Goal: Task Accomplishment & Management: Use online tool/utility

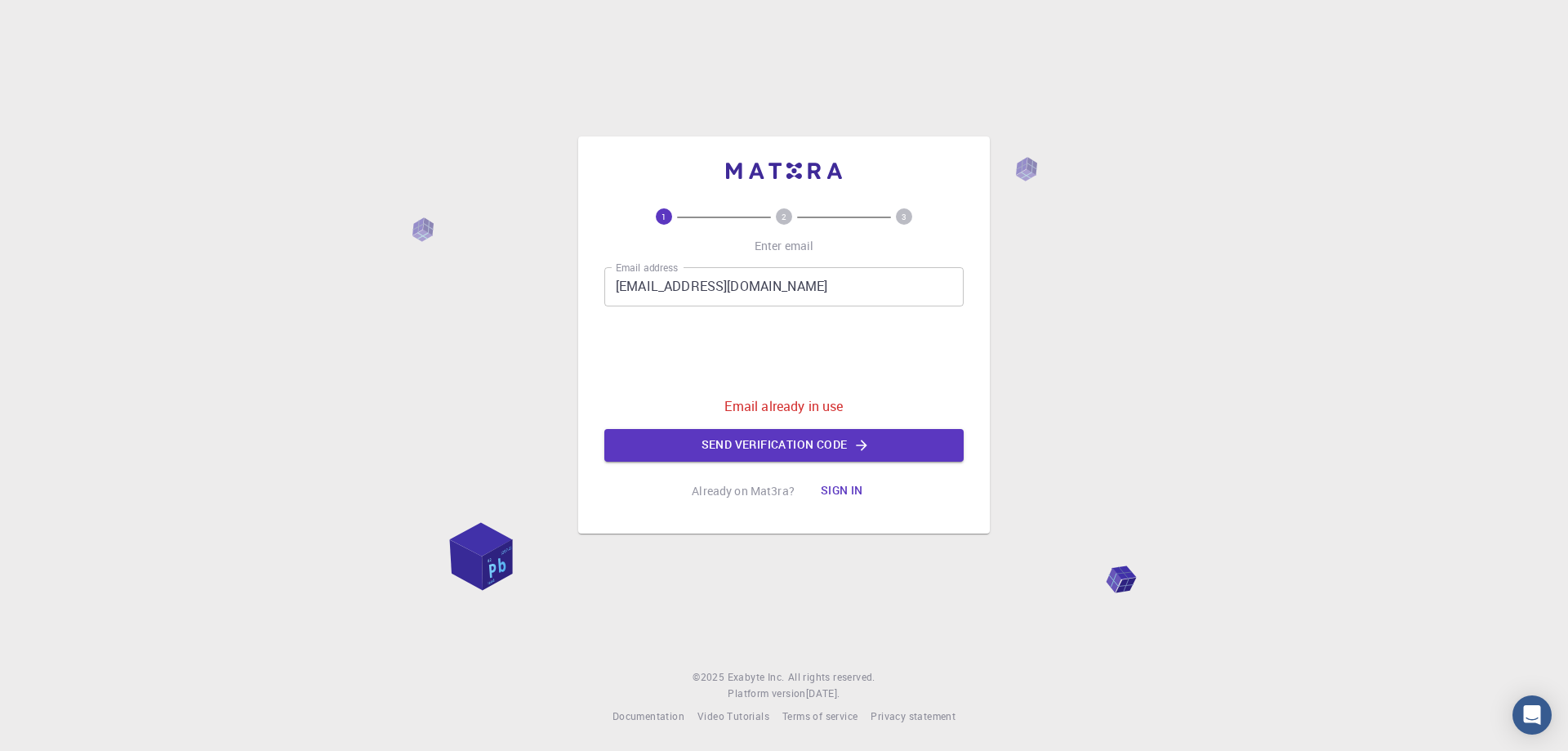
click at [845, 479] on button "Sign in" at bounding box center [841, 491] width 69 height 33
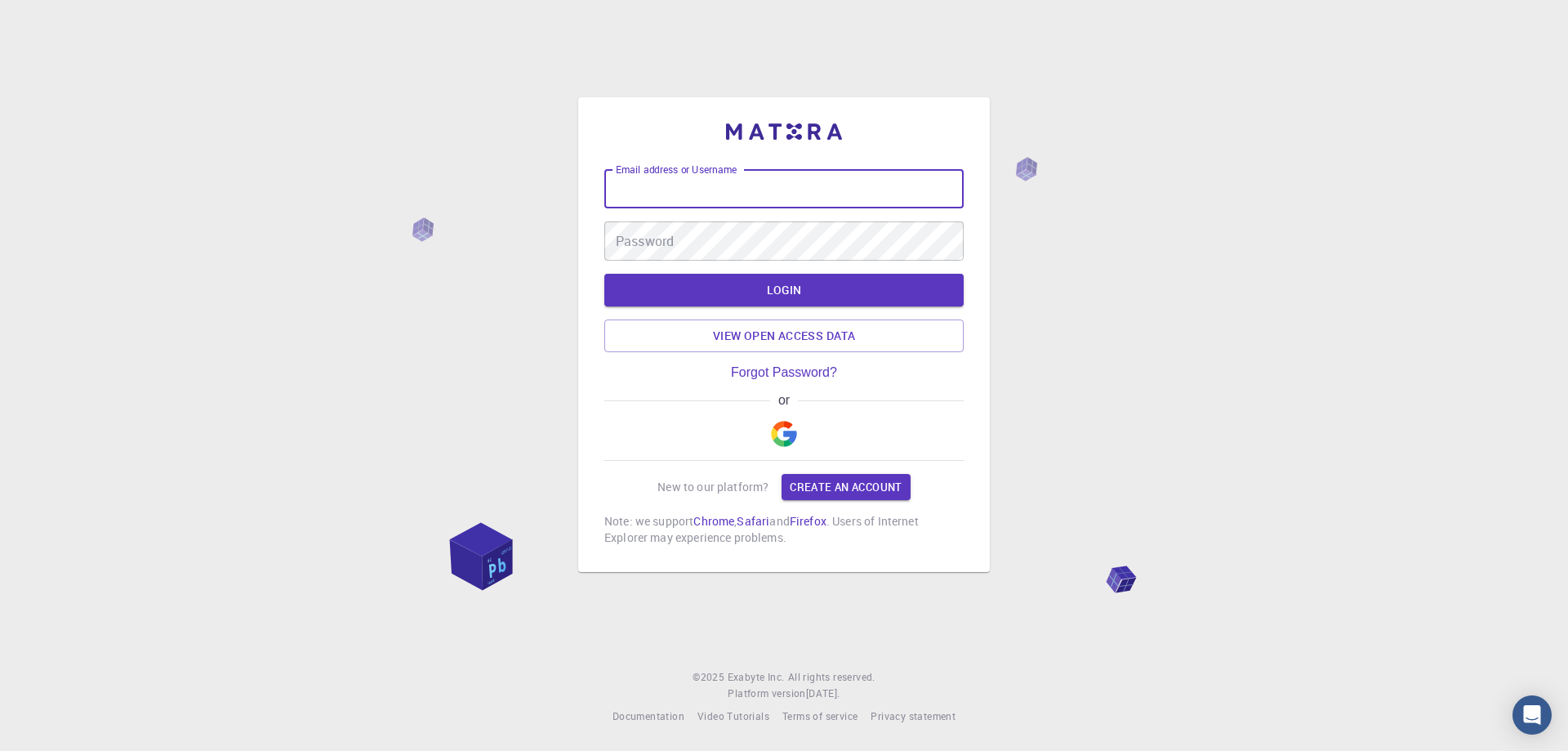
click at [793, 190] on input "Email address or Username" at bounding box center [784, 188] width 359 height 40
type input "[EMAIL_ADDRESS][DOMAIN_NAME]"
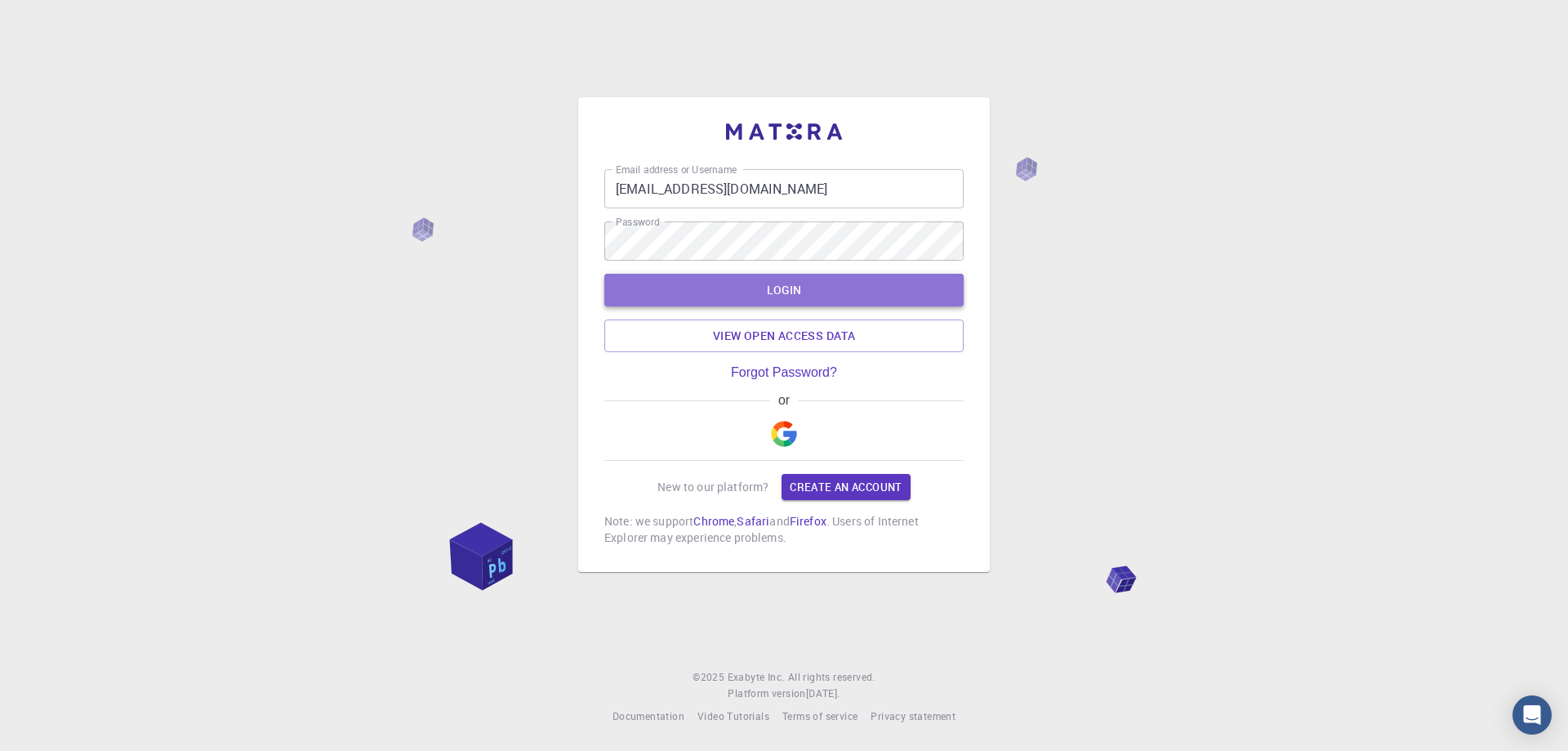
click at [806, 282] on button "LOGIN" at bounding box center [784, 290] width 359 height 33
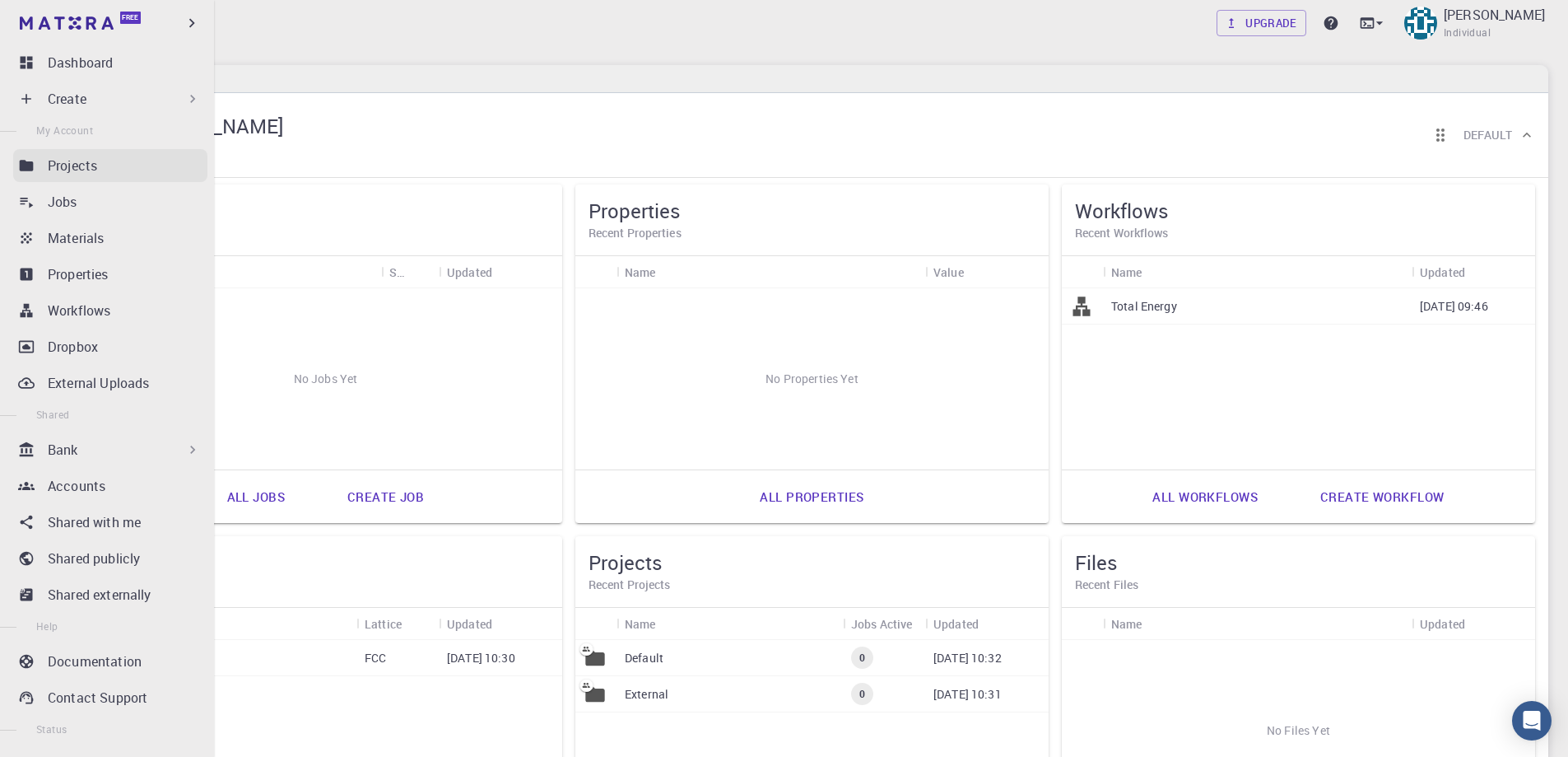
click at [85, 170] on p "Projects" at bounding box center [72, 166] width 50 height 19
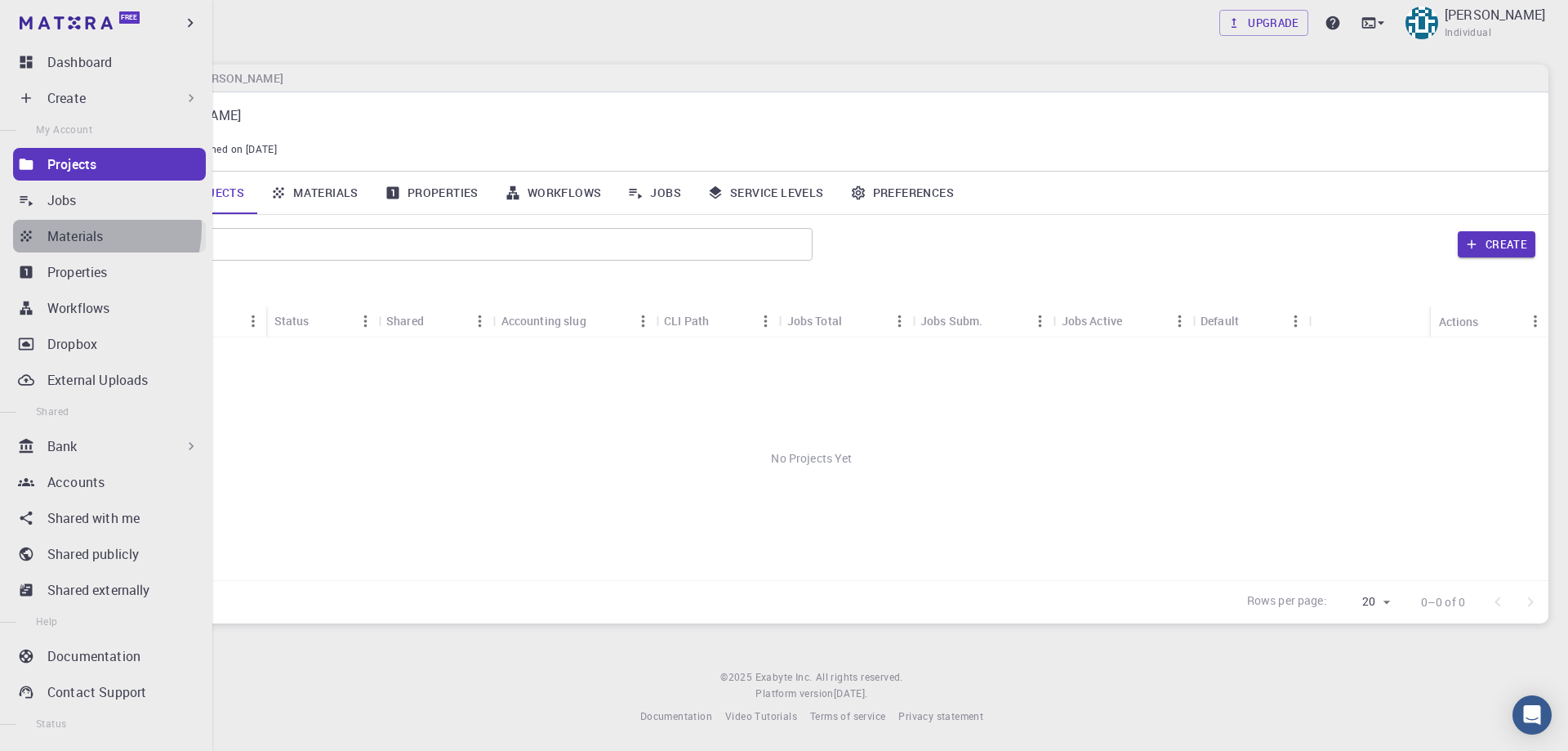
click at [82, 227] on p "Materials" at bounding box center [74, 236] width 55 height 19
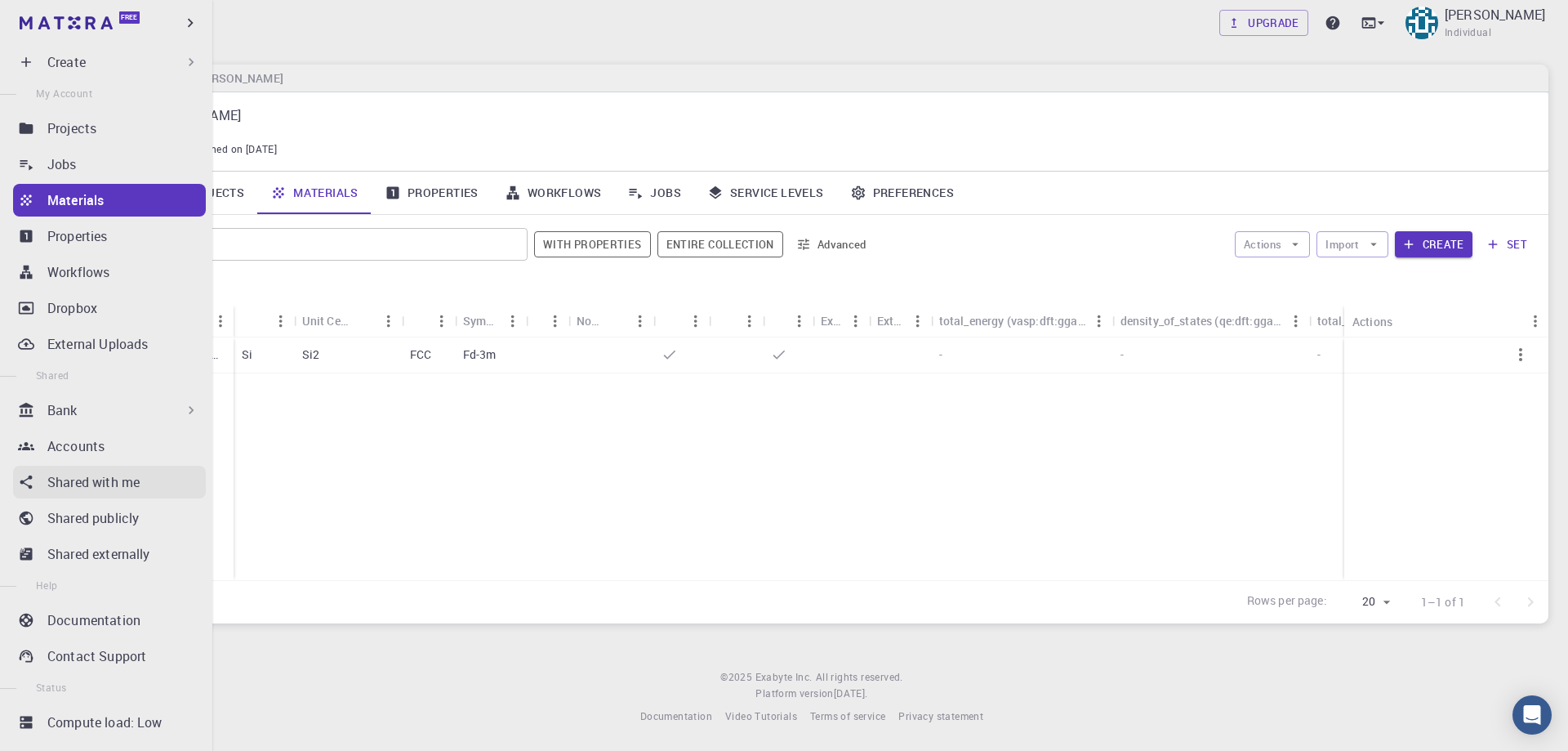
scroll to position [63, 0]
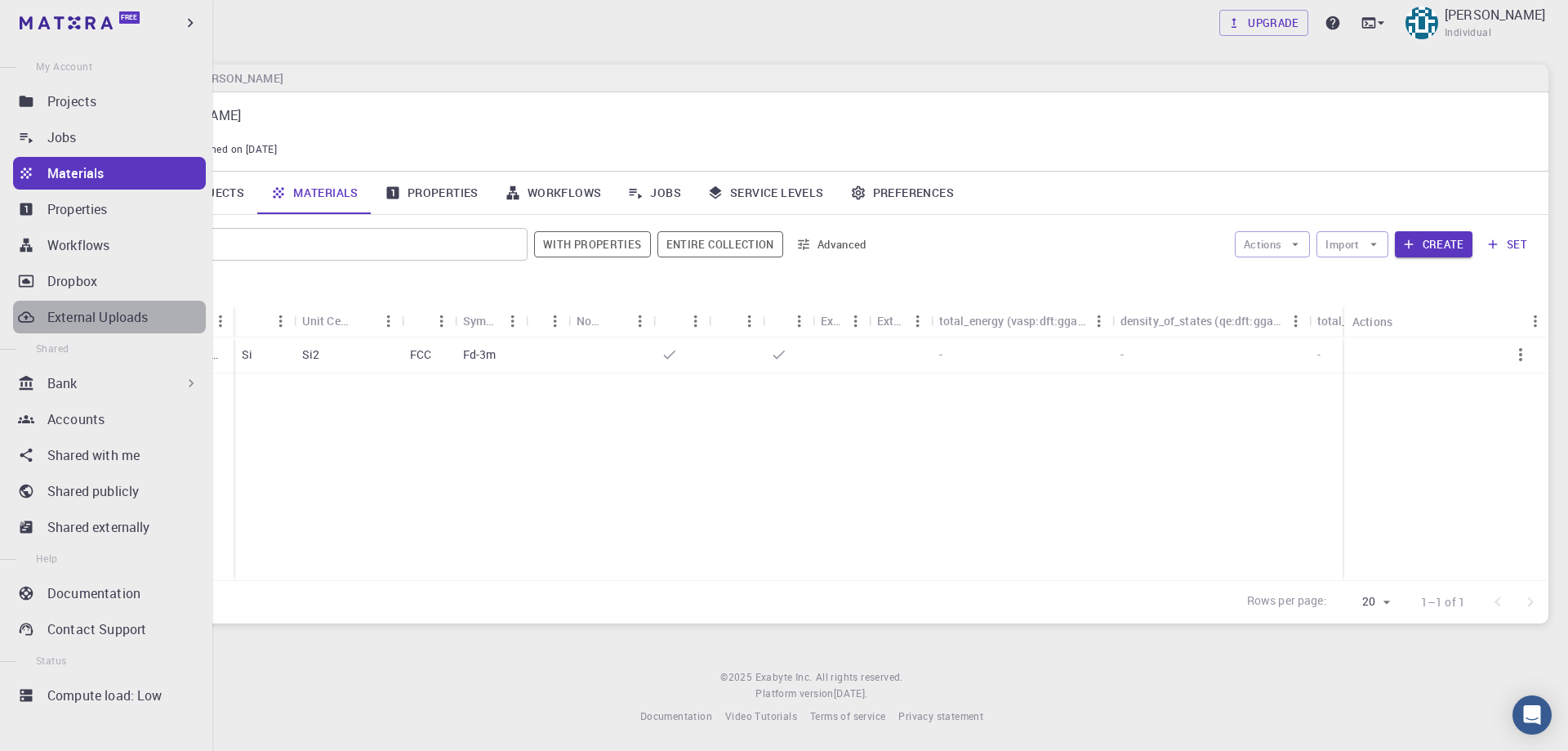
click at [128, 311] on p "External Uploads" at bounding box center [98, 317] width 100 height 19
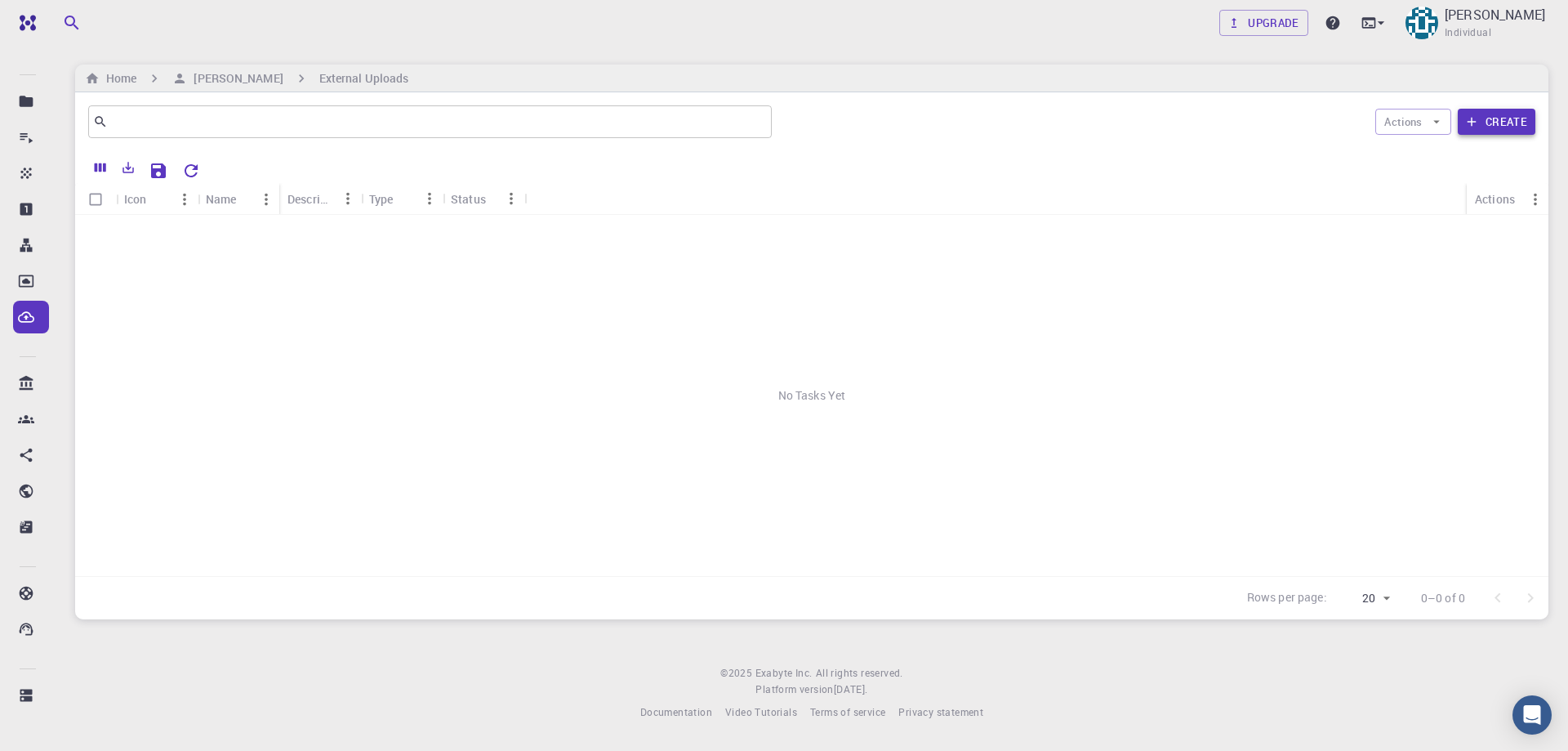
click at [1512, 123] on button "Create" at bounding box center [1497, 121] width 77 height 26
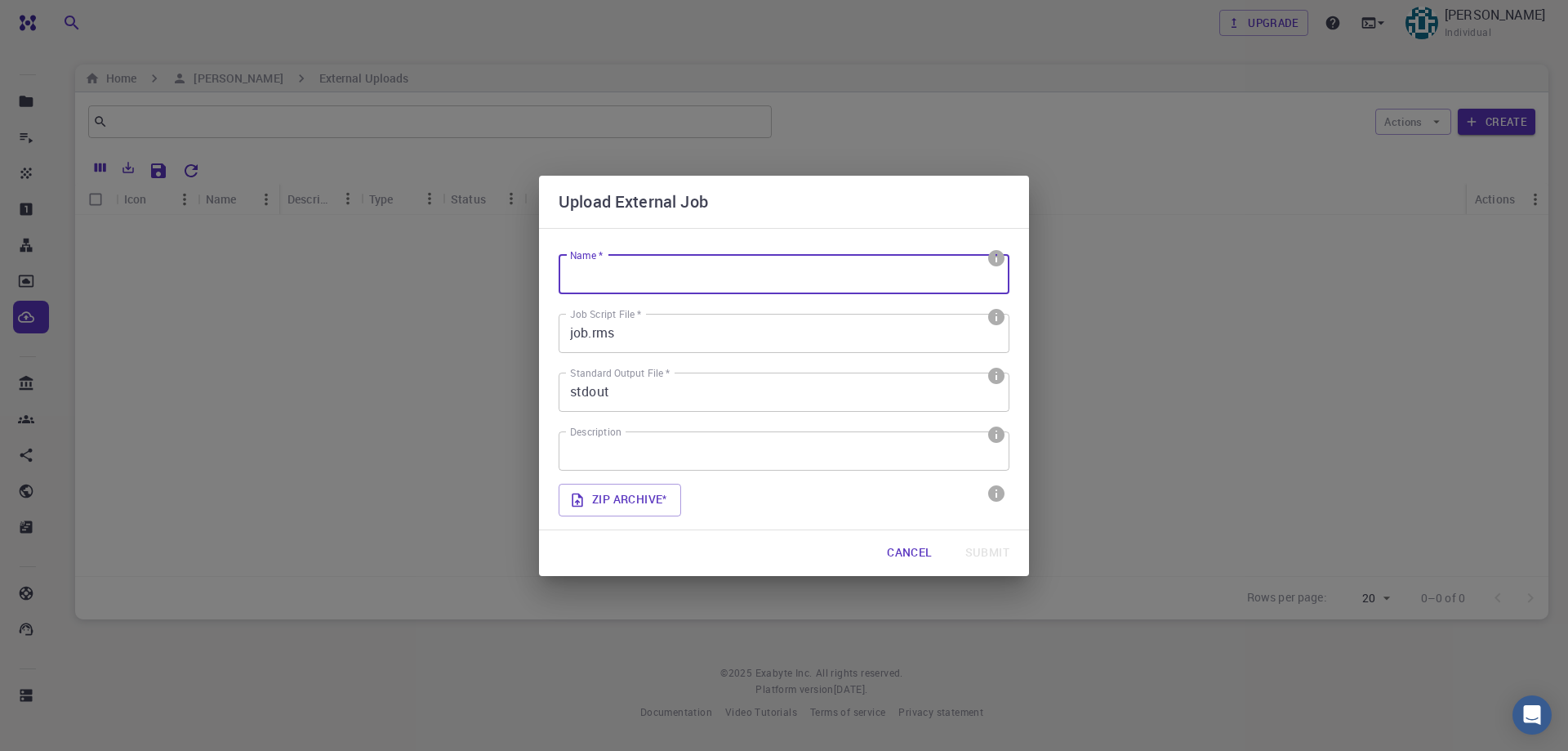
click at [641, 267] on input "Name *" at bounding box center [784, 274] width 451 height 40
click at [904, 547] on button "Cancel" at bounding box center [909, 553] width 71 height 33
